Goal: Transaction & Acquisition: Purchase product/service

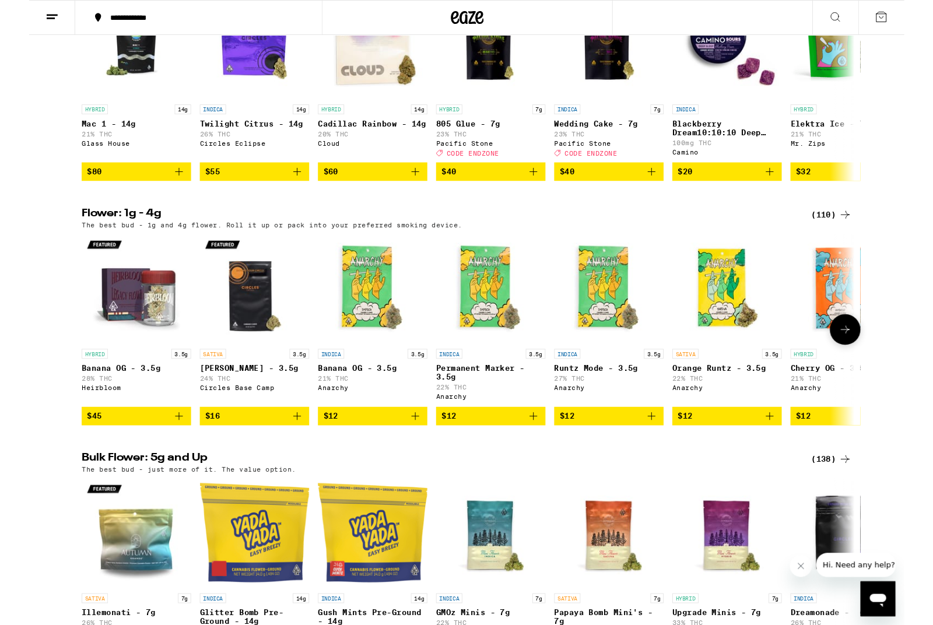
scroll to position [1074, 0]
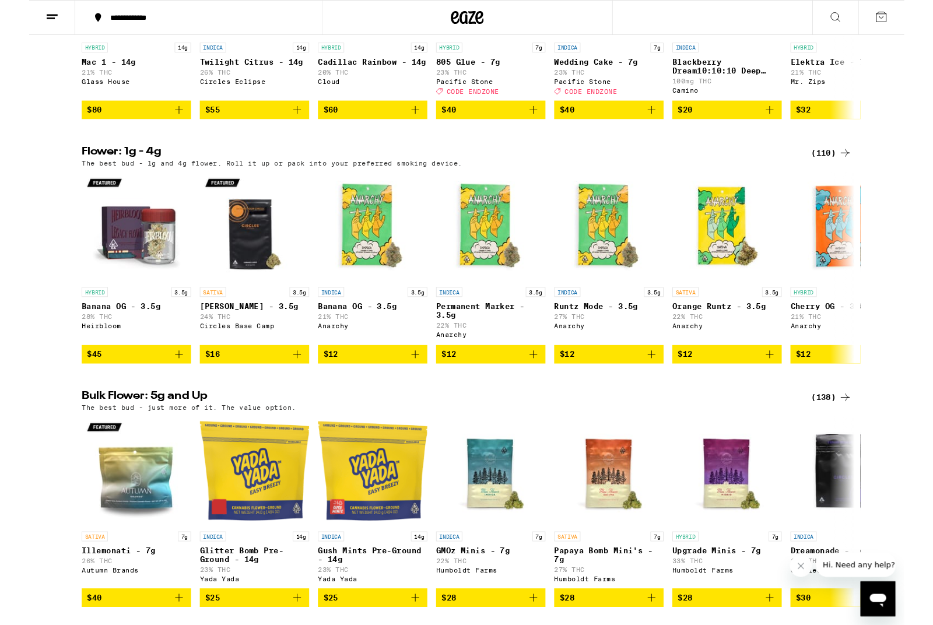
click at [848, 431] on div "(138)" at bounding box center [855, 424] width 43 height 14
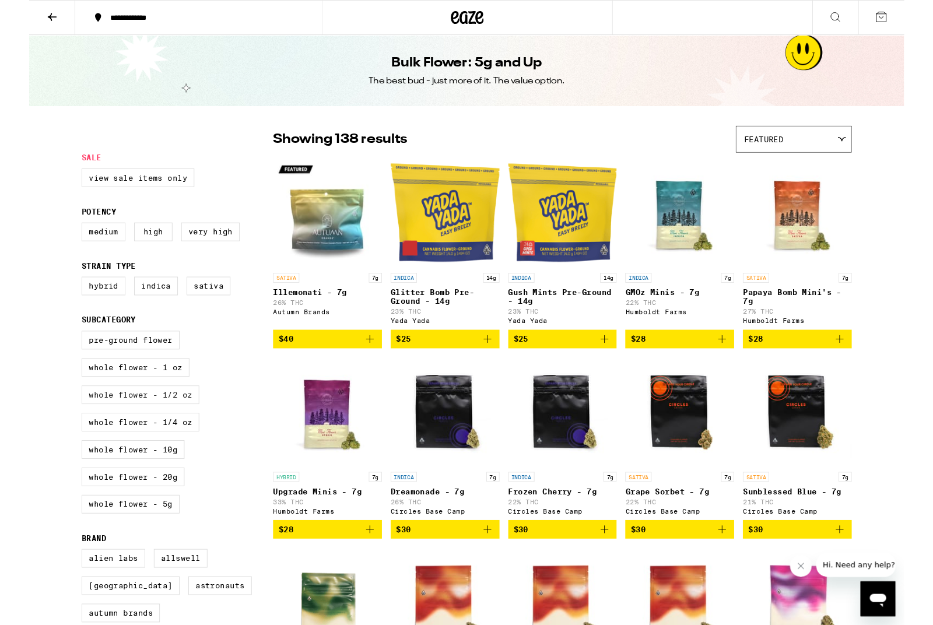
click at [111, 431] on label "Whole Flower - 1/2 oz" at bounding box center [118, 421] width 125 height 20
click at [59, 355] on input "Whole Flower - 1/2 oz" at bounding box center [58, 355] width 1 height 1
checkbox input "true"
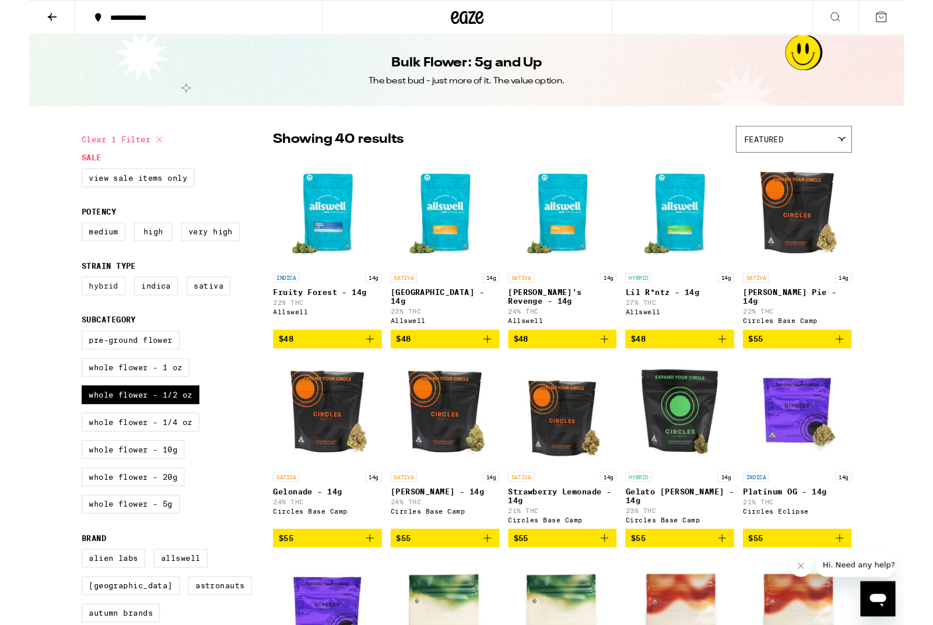
click at [87, 315] on label "Hybrid" at bounding box center [79, 305] width 47 height 20
click at [59, 298] on input "Hybrid" at bounding box center [58, 297] width 1 height 1
checkbox input "true"
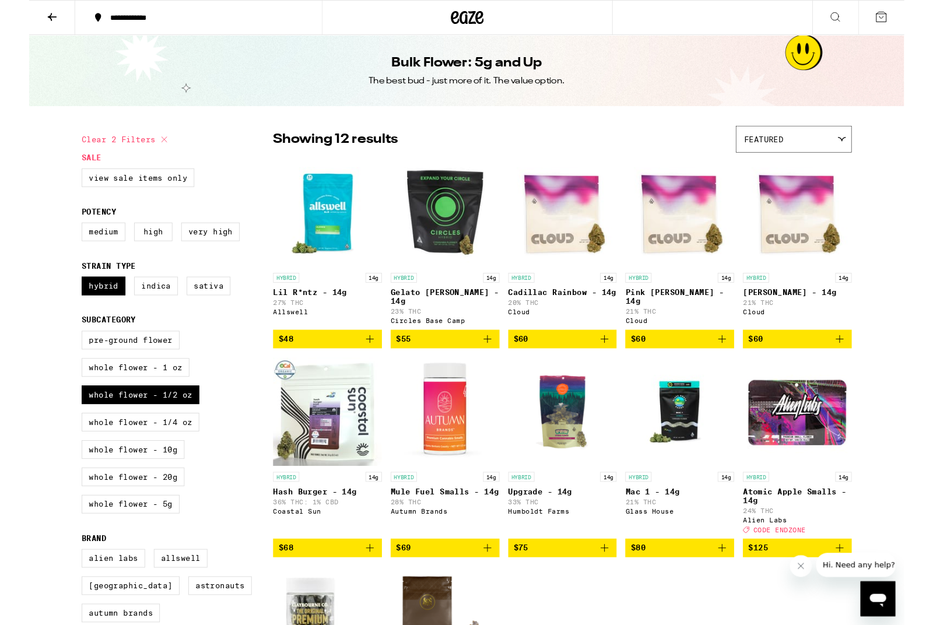
click at [612, 369] on icon "Add to bag" at bounding box center [614, 362] width 14 height 14
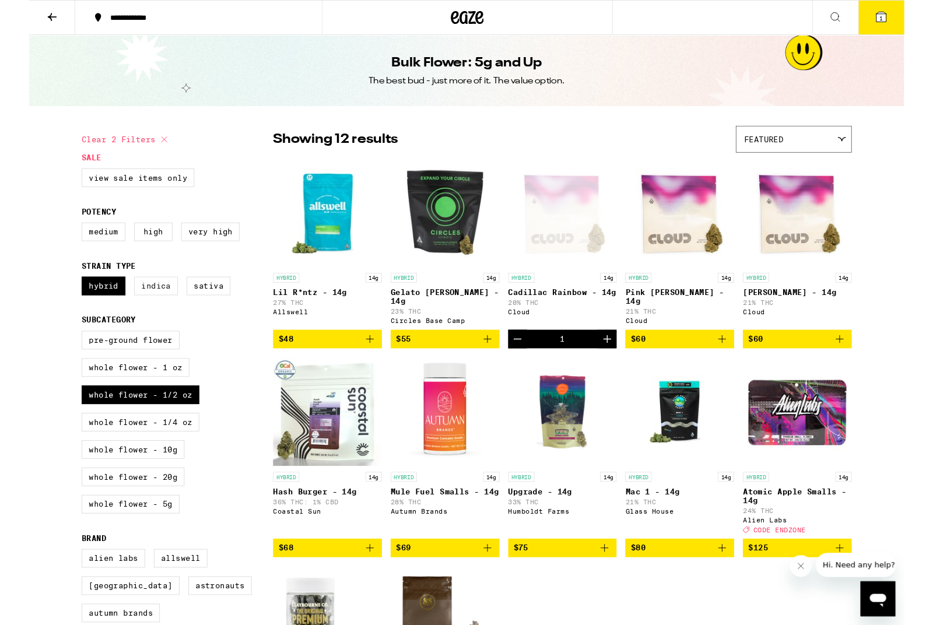
click at [138, 314] on label "Indica" at bounding box center [135, 305] width 47 height 20
click at [59, 298] on input "Indica" at bounding box center [58, 297] width 1 height 1
checkbox input "true"
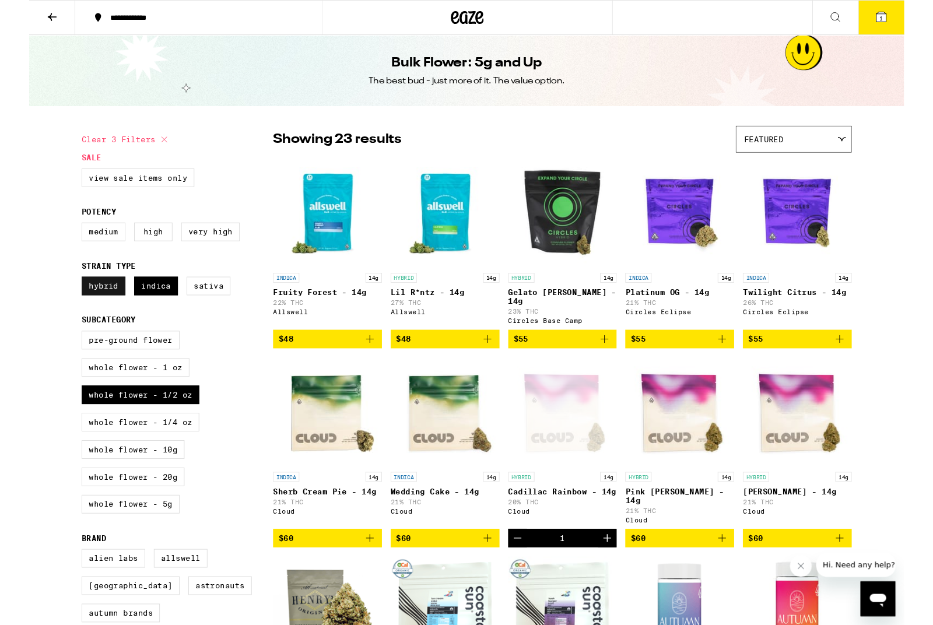
click at [76, 313] on label "Hybrid" at bounding box center [79, 305] width 47 height 20
click at [59, 298] on input "Hybrid" at bounding box center [58, 297] width 1 height 1
checkbox input "false"
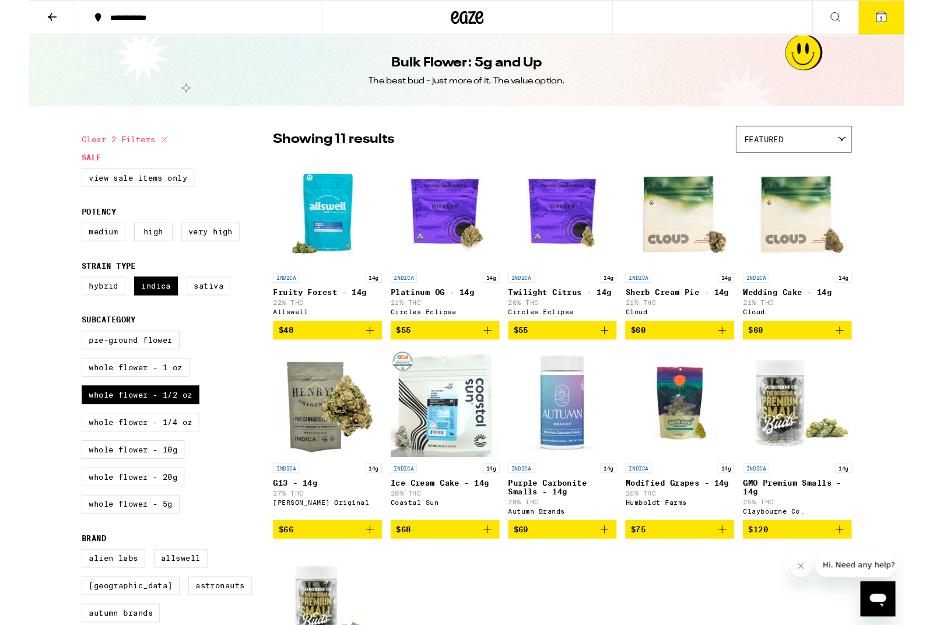
click at [614, 359] on icon "Add to bag" at bounding box center [614, 352] width 14 height 14
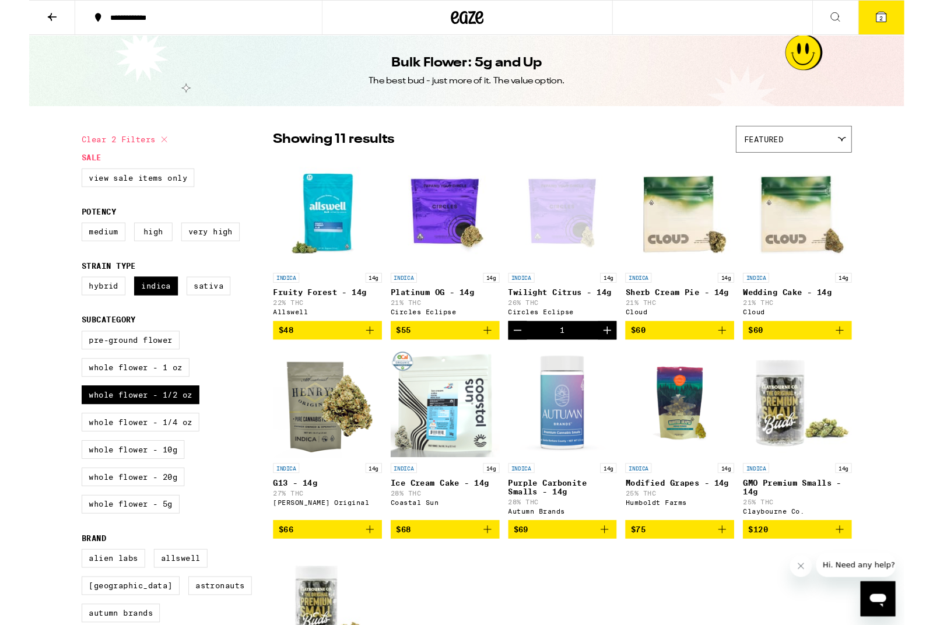
click at [910, 18] on span "2" at bounding box center [909, 19] width 4 height 7
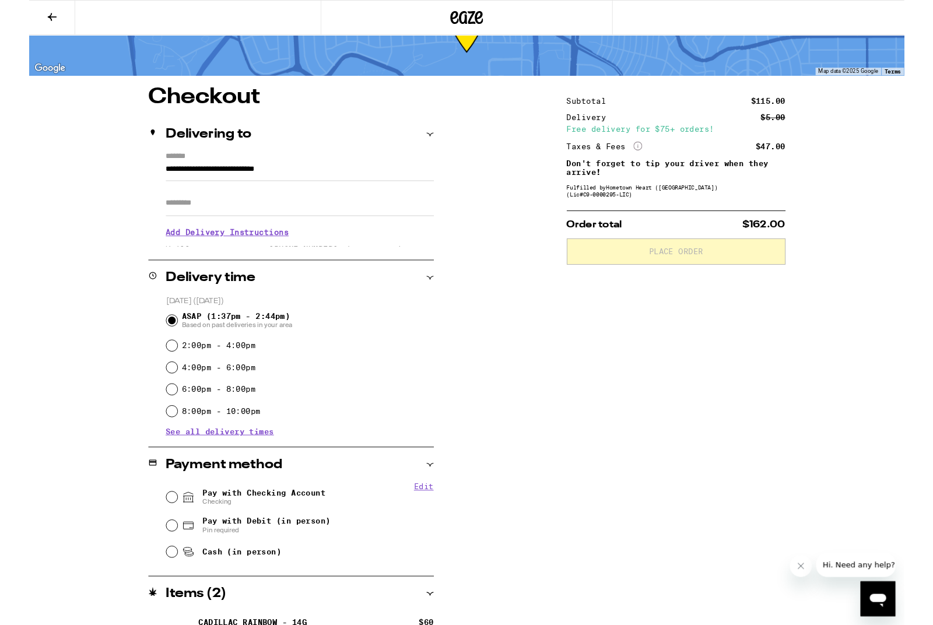
scroll to position [51, 0]
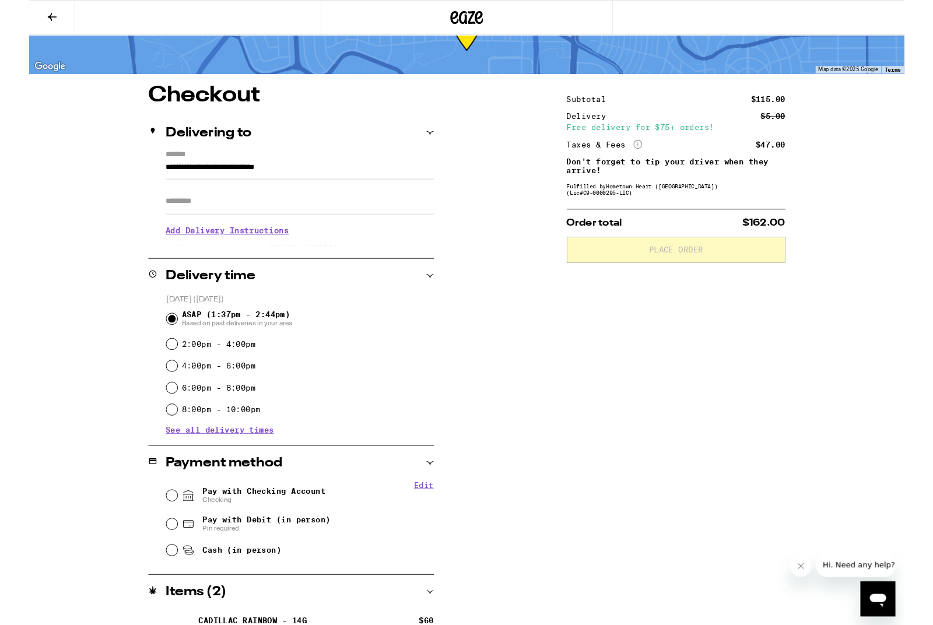
click at [152, 527] on input "Pay with Checking Account Checking" at bounding box center [152, 529] width 12 height 12
radio input "true"
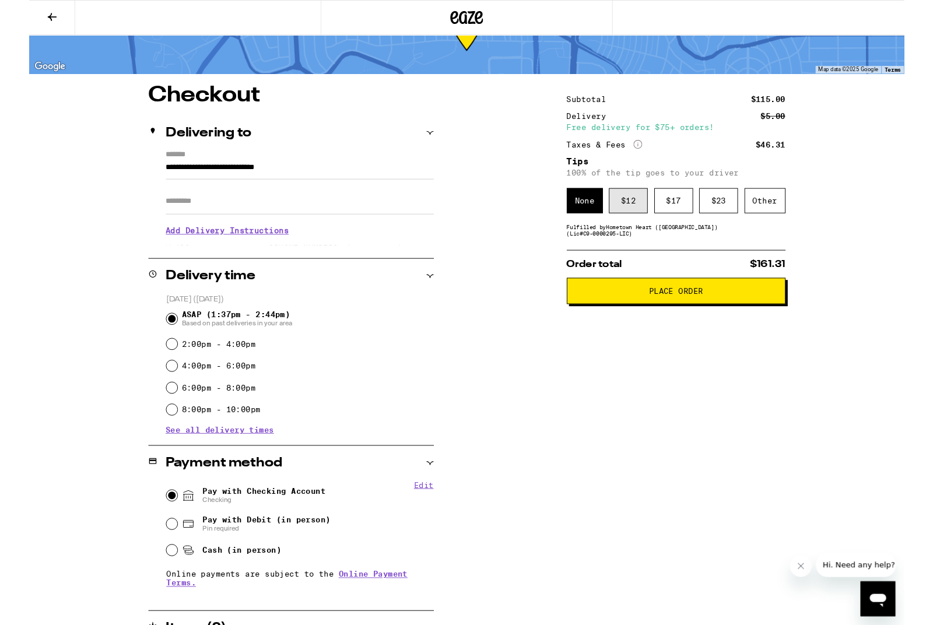
click at [638, 215] on div "$ 12" at bounding box center [638, 214] width 41 height 27
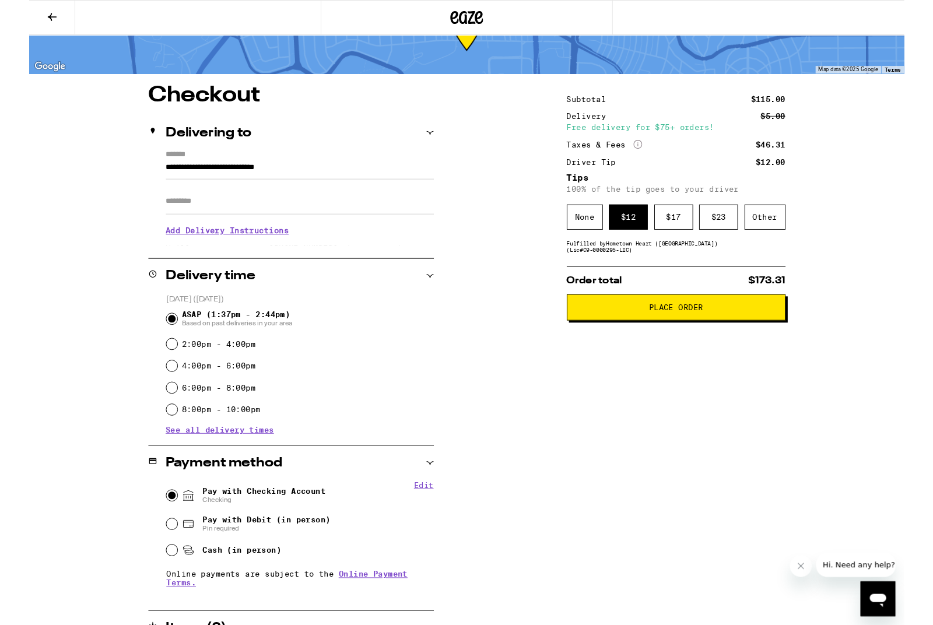
click at [684, 342] on button "Place Order" at bounding box center [689, 328] width 233 height 28
